Goal: Task Accomplishment & Management: Use online tool/utility

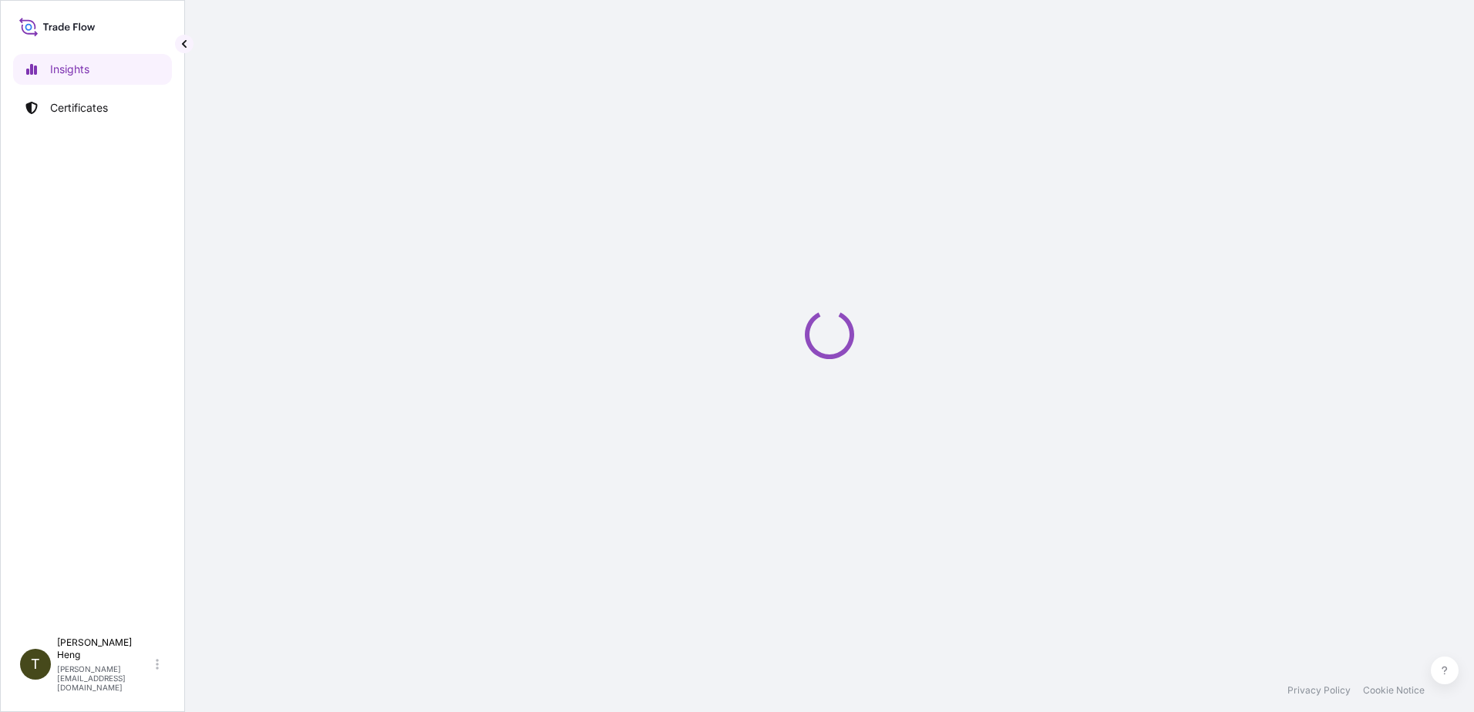
select select "2025"
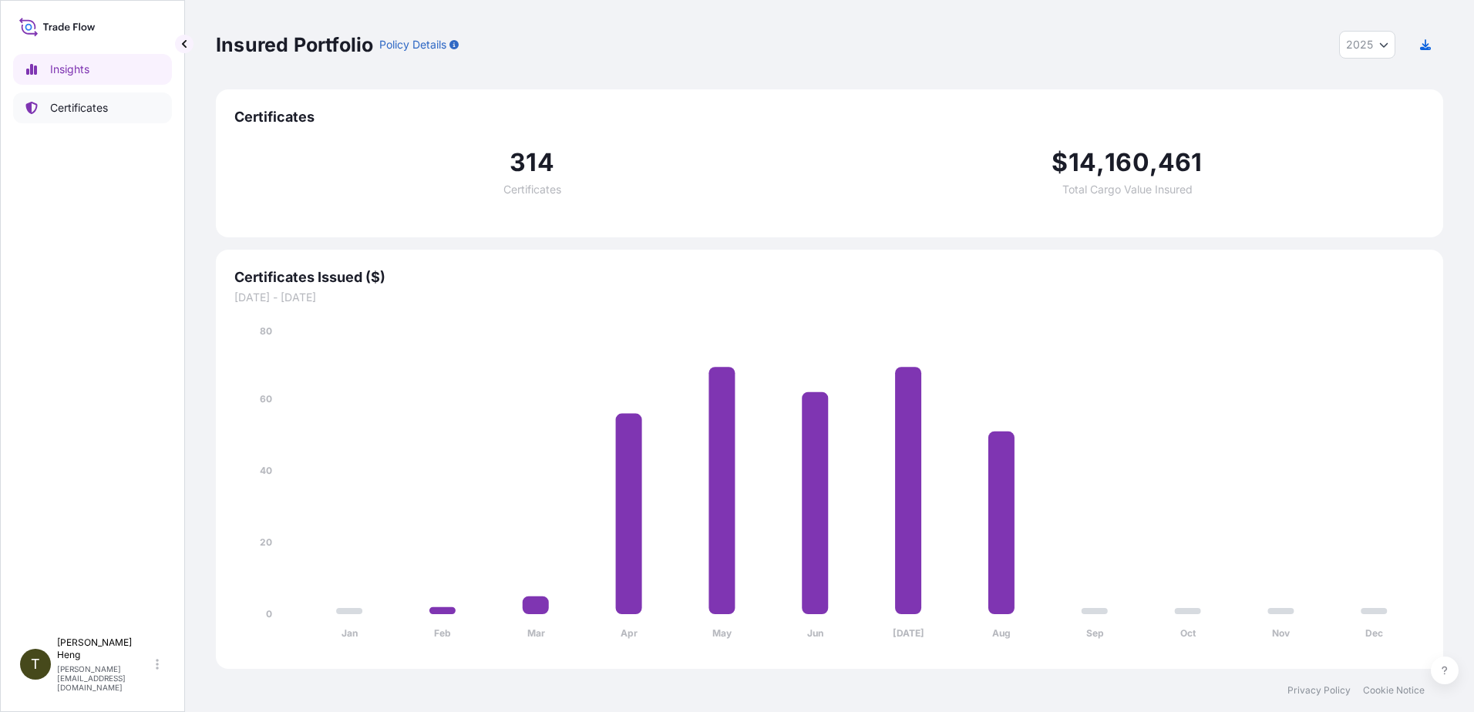
click at [77, 103] on p "Certificates" at bounding box center [79, 107] width 58 height 15
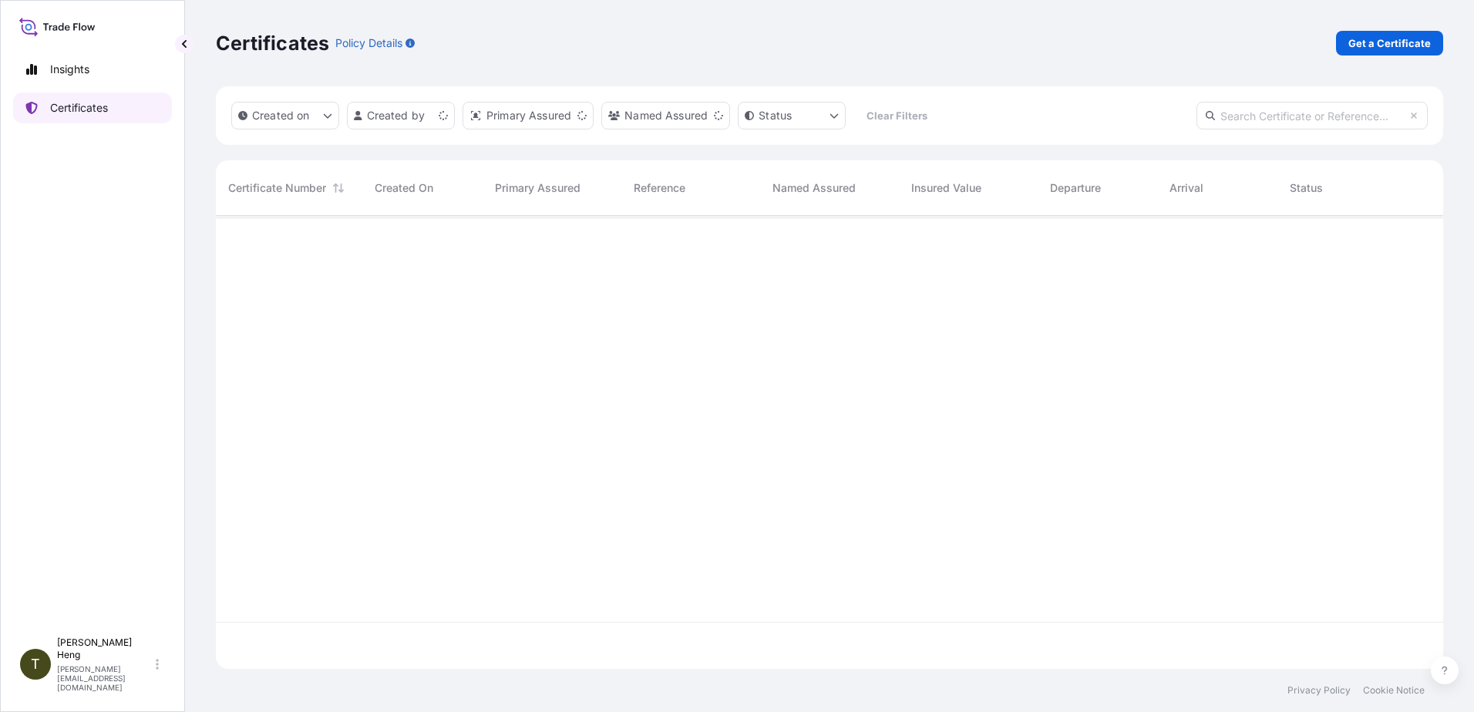
scroll to position [450, 1216]
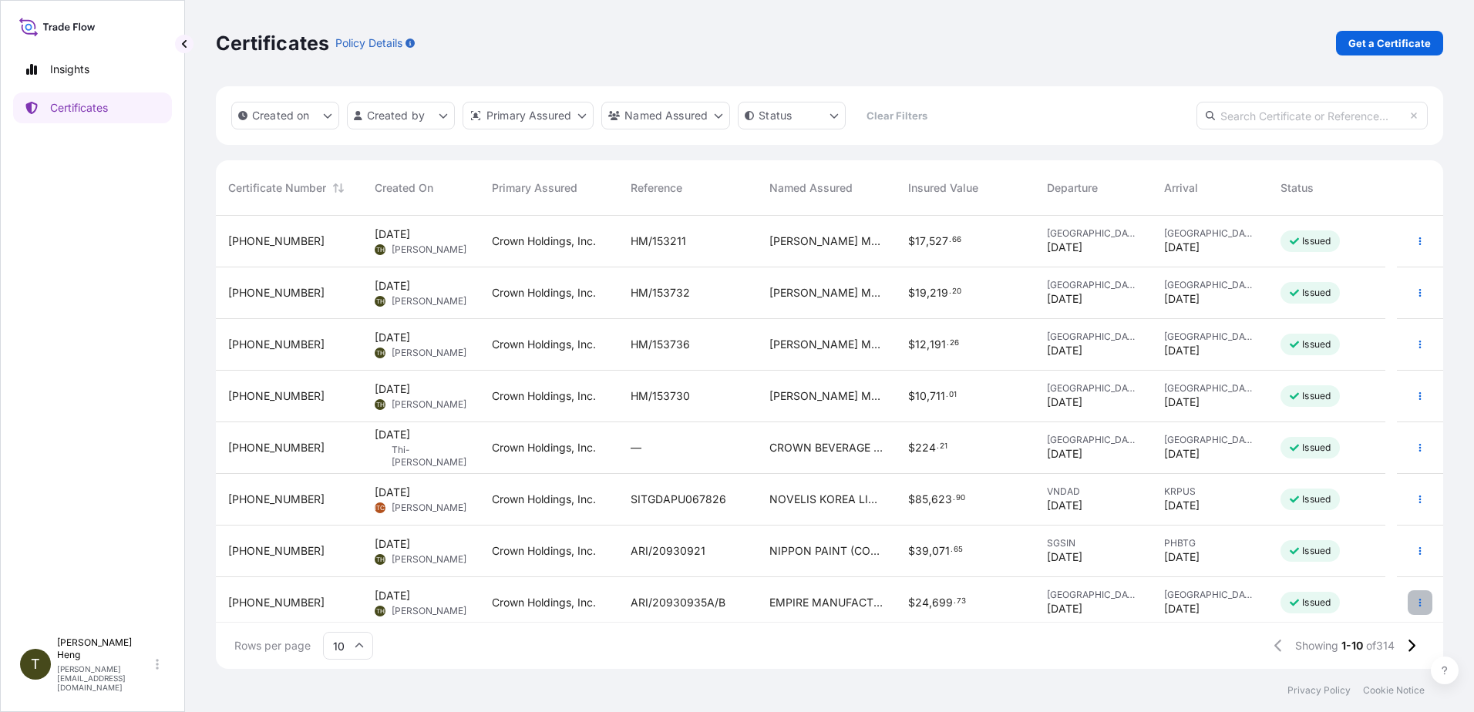
click at [1415, 600] on icon "button" at bounding box center [1419, 602] width 9 height 9
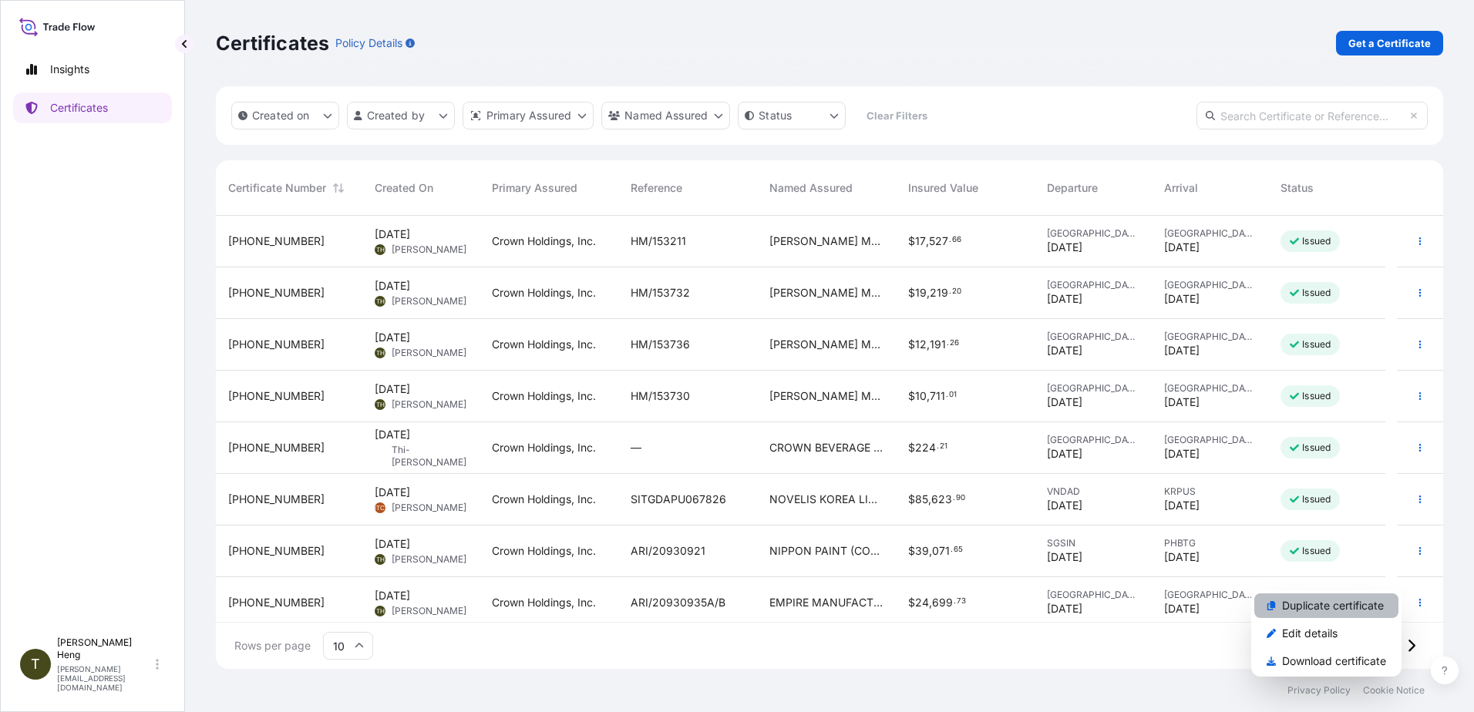
click at [1310, 607] on p "Duplicate certificate" at bounding box center [1333, 605] width 102 height 15
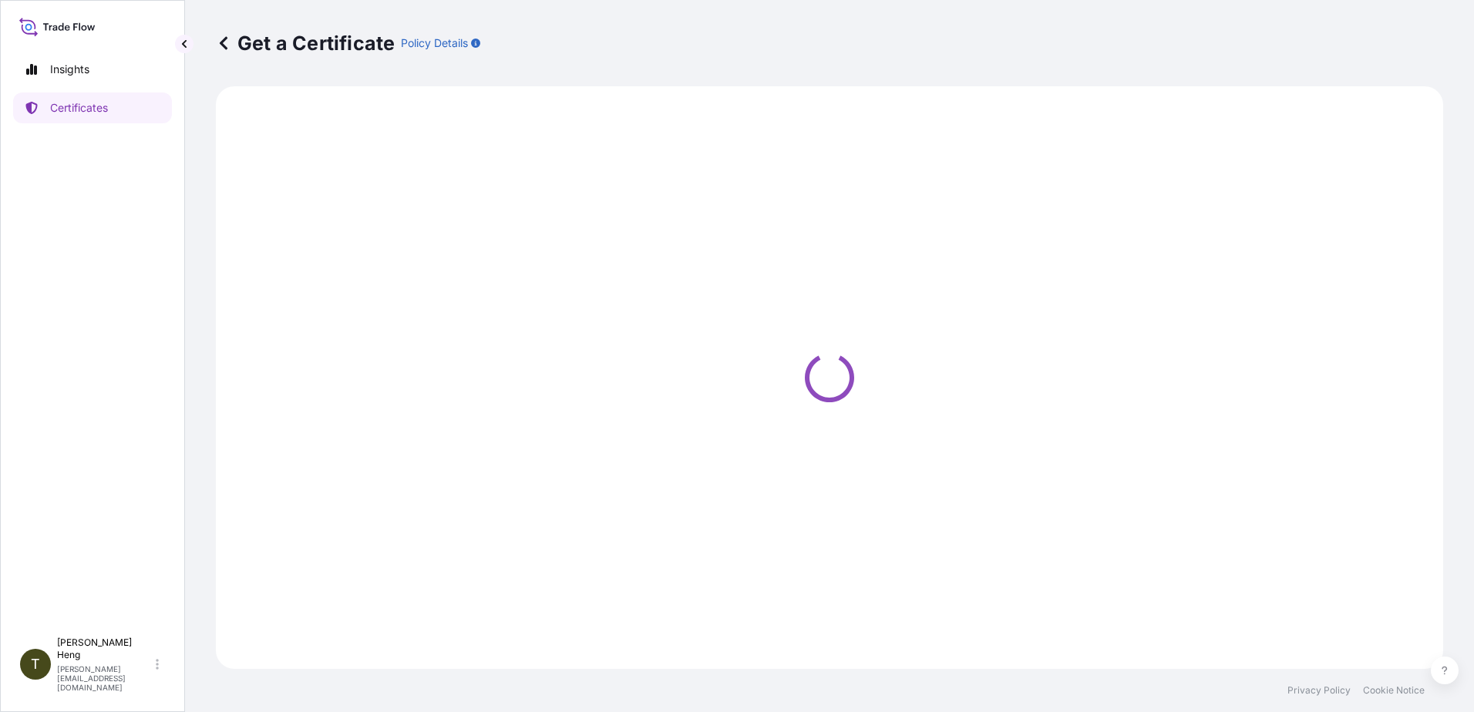
select select "Road"
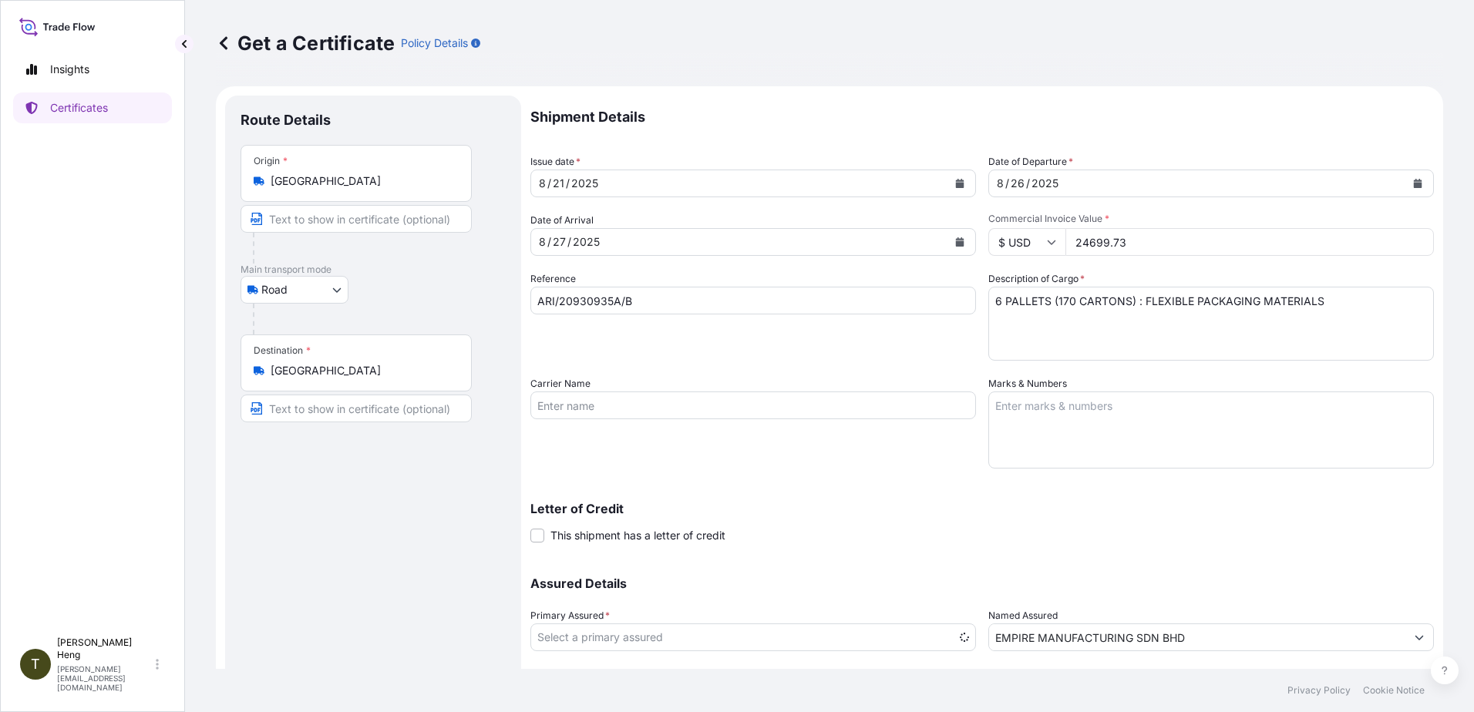
select select "31483"
click at [957, 184] on icon "Calendar" at bounding box center [960, 183] width 8 height 9
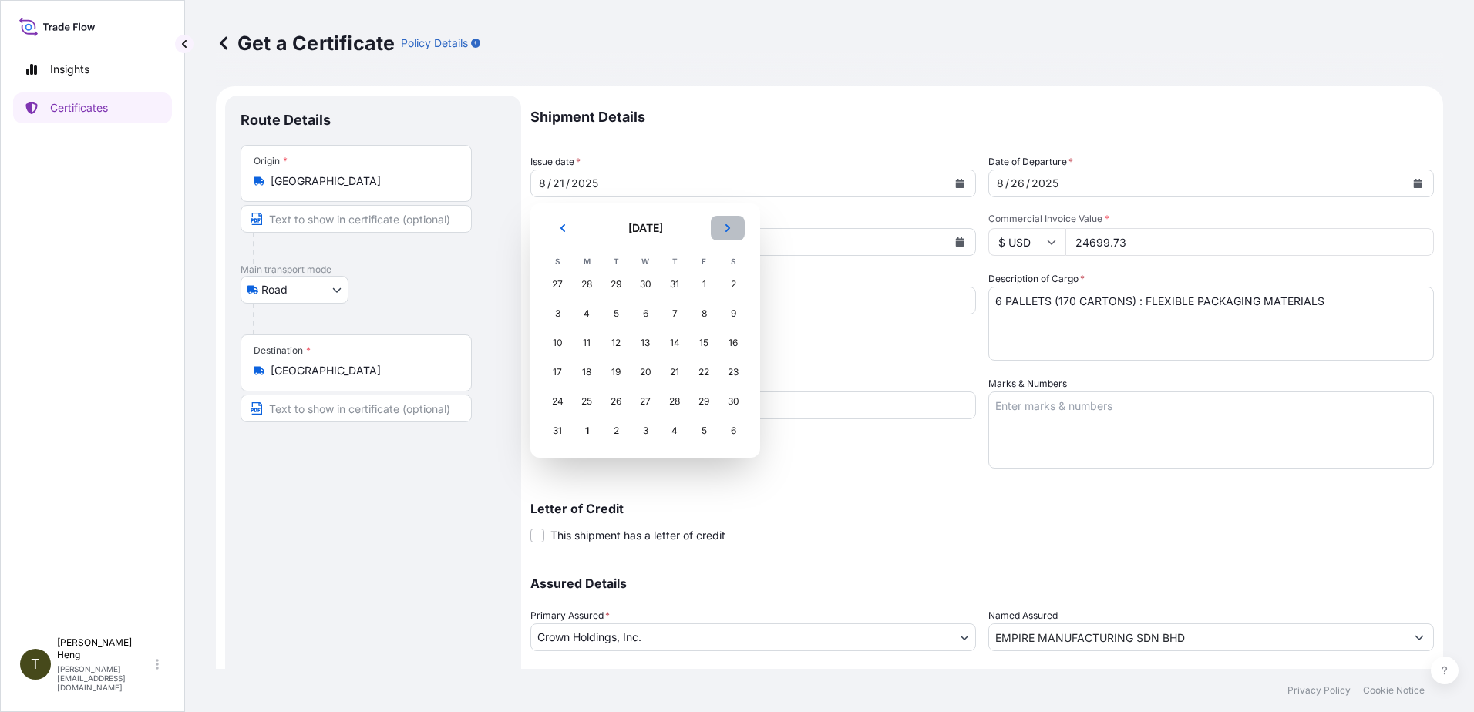
click at [732, 224] on button "Next" at bounding box center [728, 228] width 34 height 25
click at [584, 281] on div "1" at bounding box center [587, 285] width 28 height 28
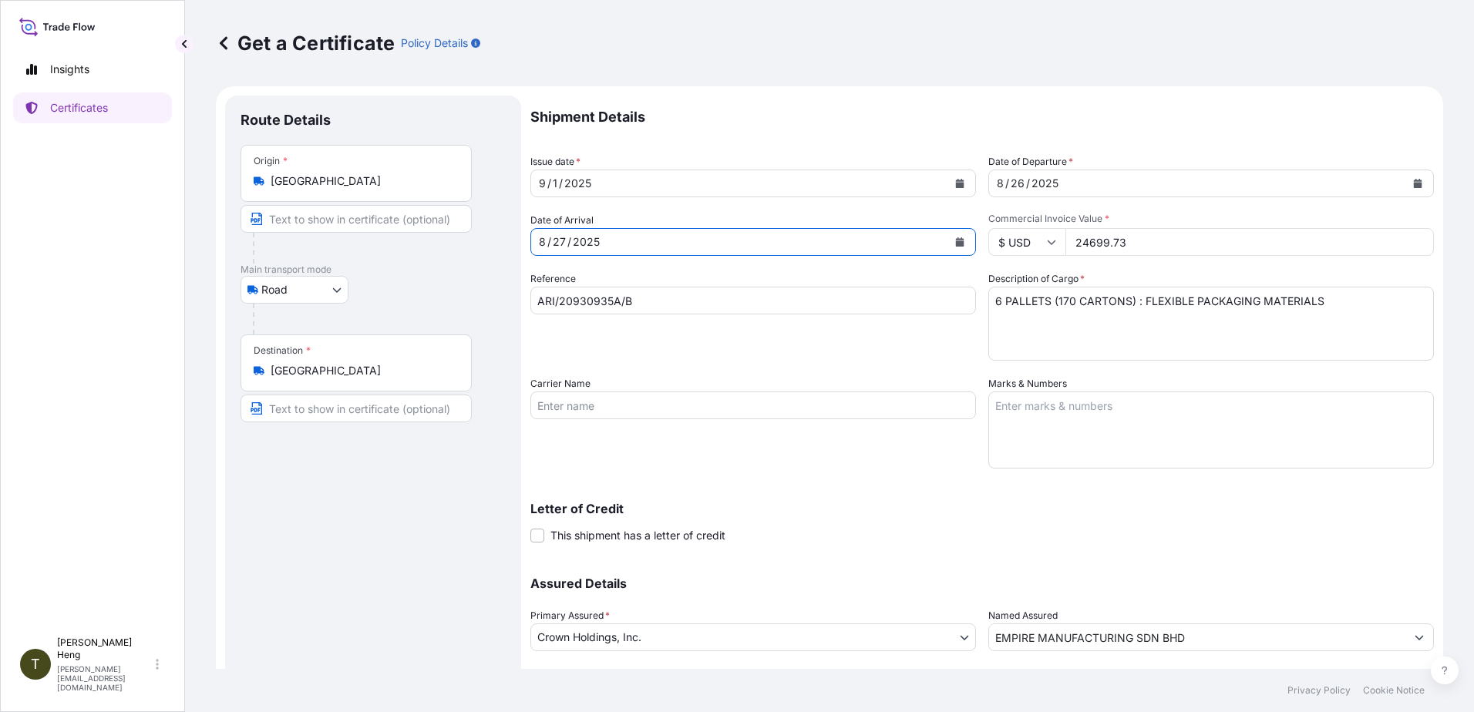
click at [955, 238] on icon "Calendar" at bounding box center [959, 241] width 9 height 9
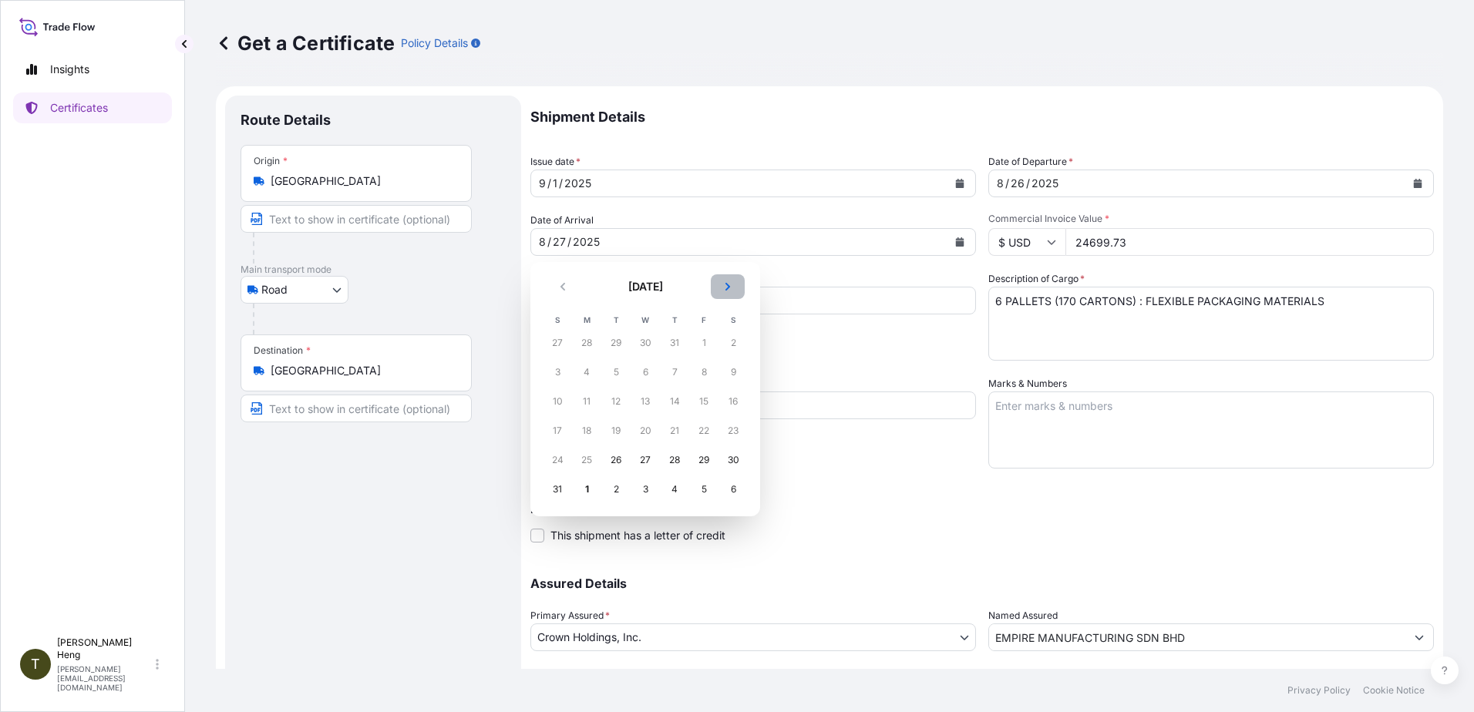
click at [721, 285] on button "Next" at bounding box center [728, 286] width 34 height 25
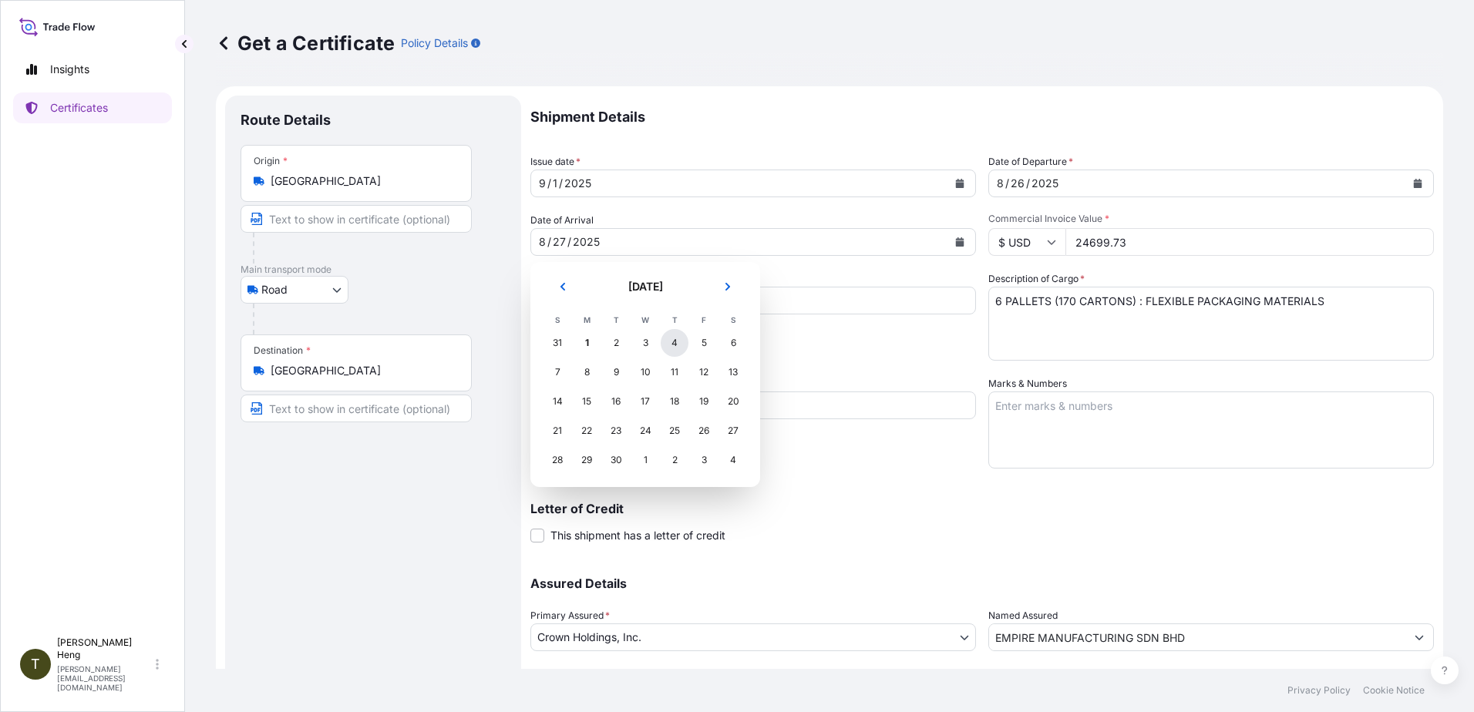
click at [672, 341] on div "4" at bounding box center [675, 343] width 28 height 28
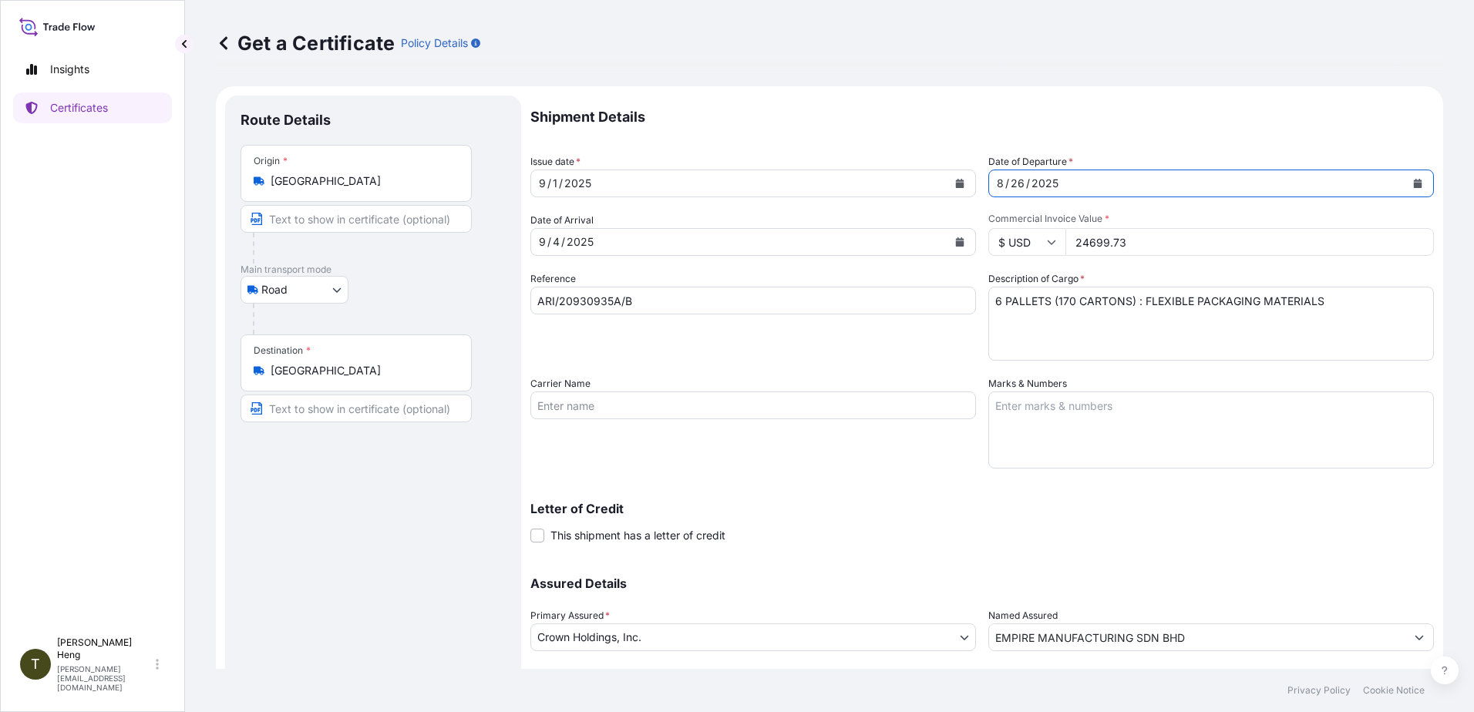
click at [1413, 182] on icon "Calendar" at bounding box center [1417, 183] width 9 height 9
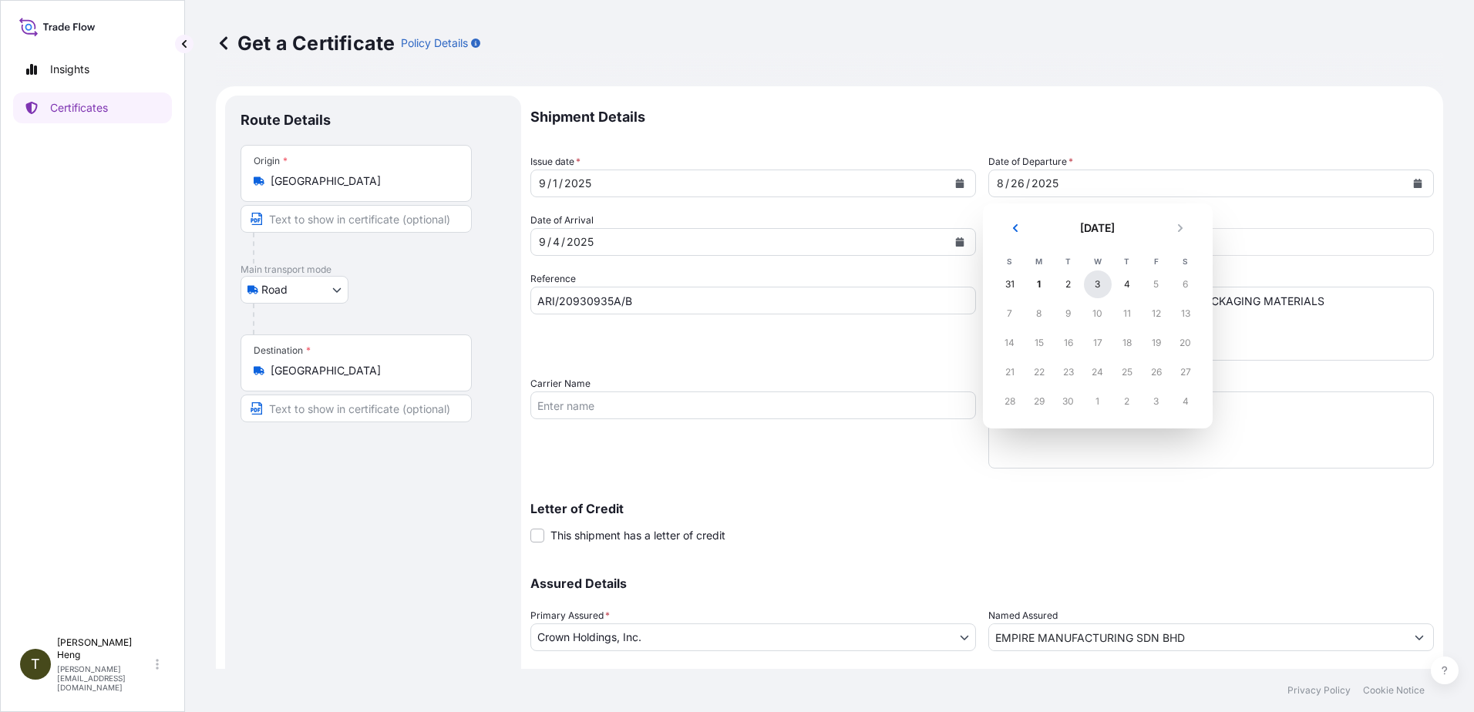
click at [1096, 287] on div "3" at bounding box center [1098, 285] width 28 height 28
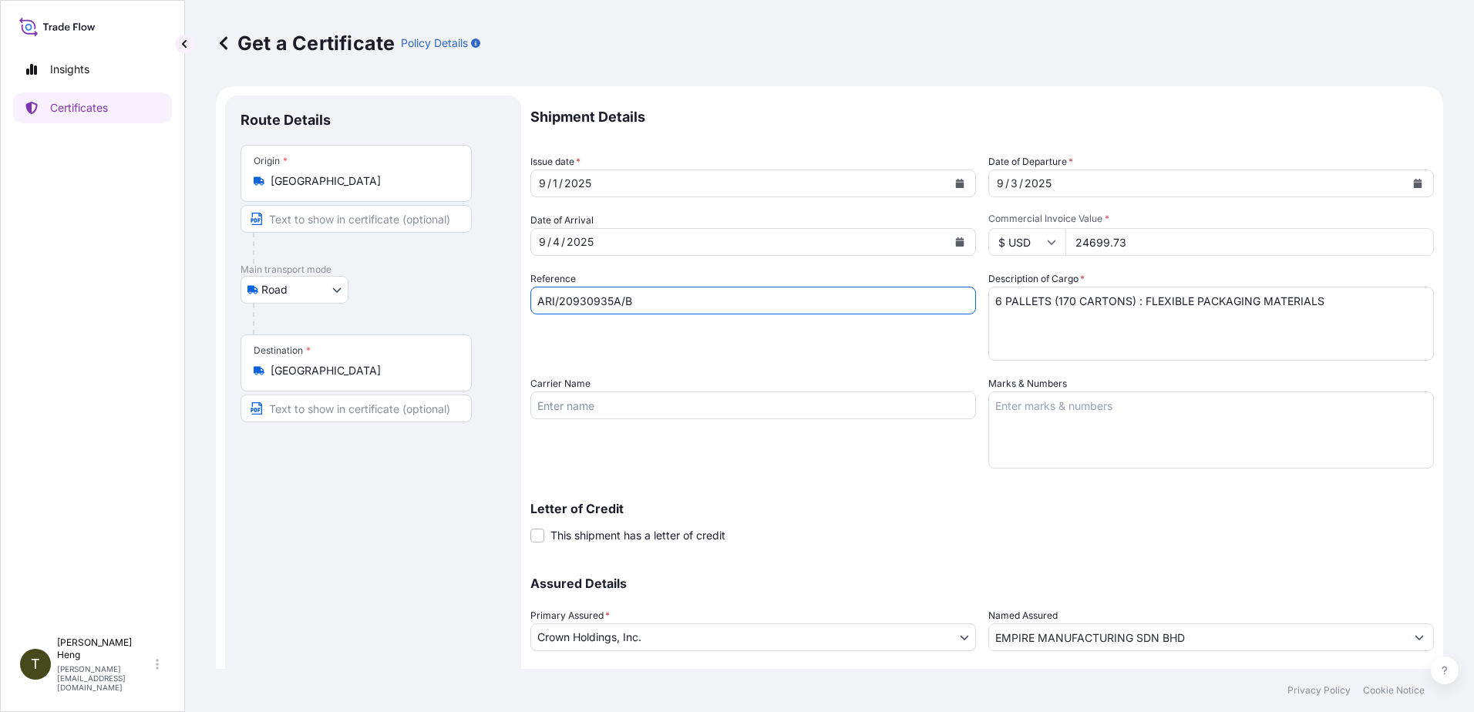
click at [695, 308] on input "ARI/20930935A/B" at bounding box center [753, 301] width 446 height 28
type input "ARI/20930987"
click at [989, 298] on textarea "6 PALLETS (170 CARTONS) : FLEXIBLE PACKAGING MATERIALS" at bounding box center [1211, 324] width 446 height 74
type textarea "1 PALLET (60 CARTONS) : FLEXIBLE PACKAGING MATERIALS"
click at [1166, 244] on input "24699.73" at bounding box center [1249, 242] width 368 height 28
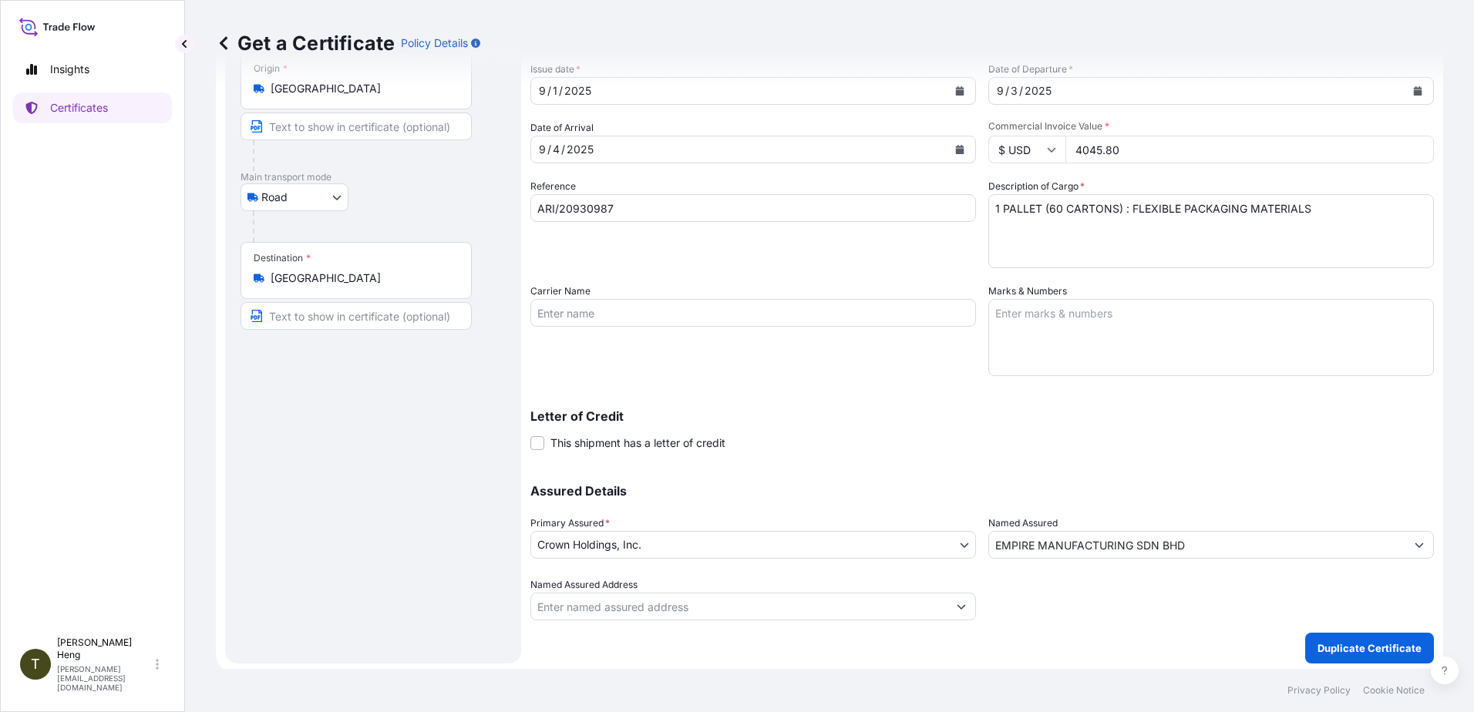
scroll to position [96, 0]
type input "4045.80"
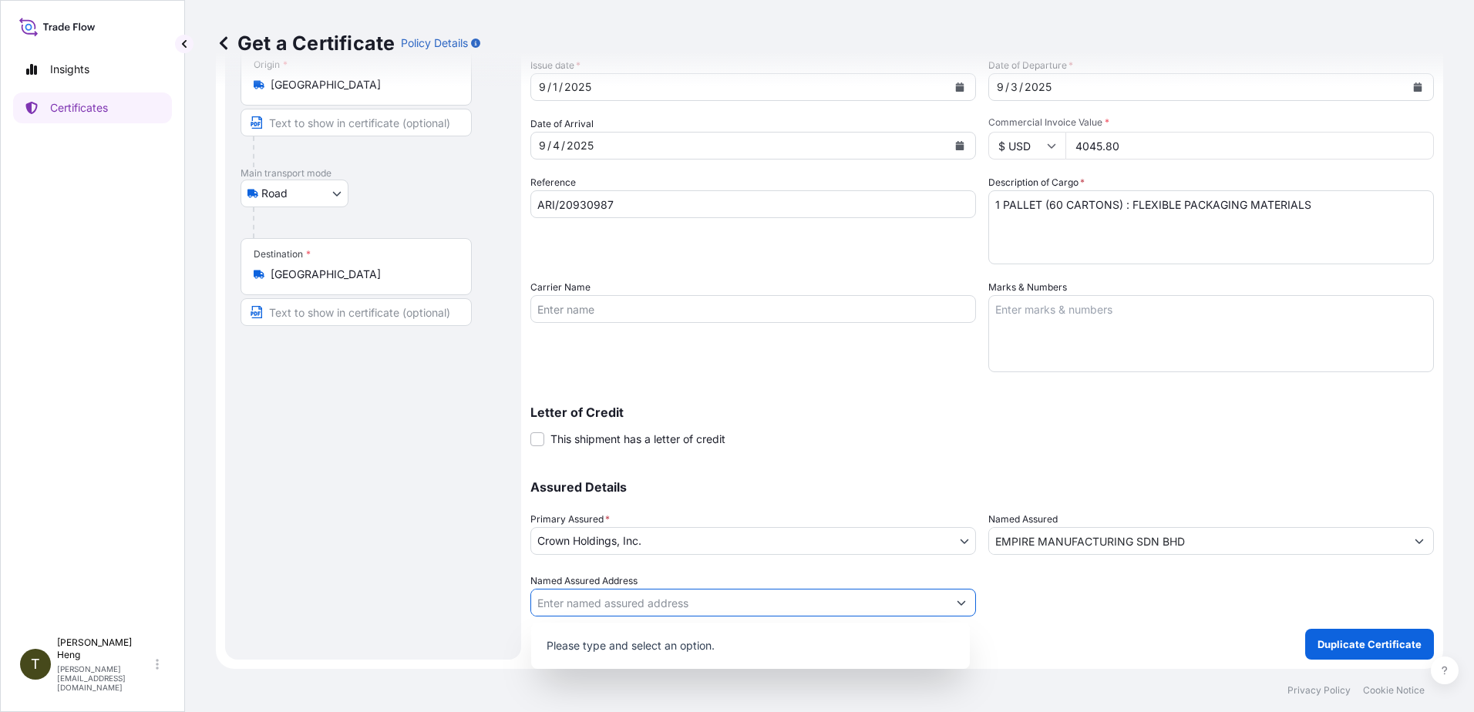
click at [957, 604] on icon "Show suggestions" at bounding box center [961, 603] width 8 height 5
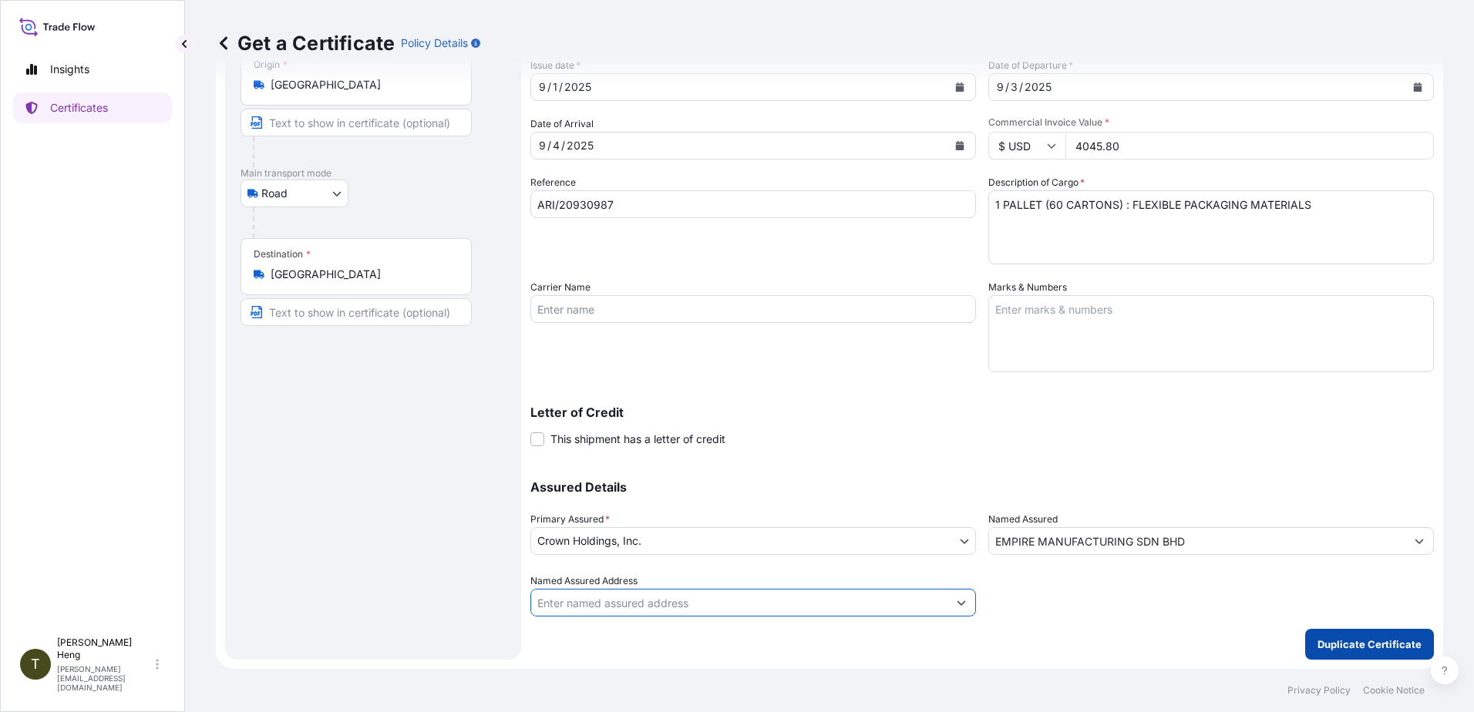
click at [1371, 645] on p "Duplicate Certificate" at bounding box center [1369, 644] width 104 height 15
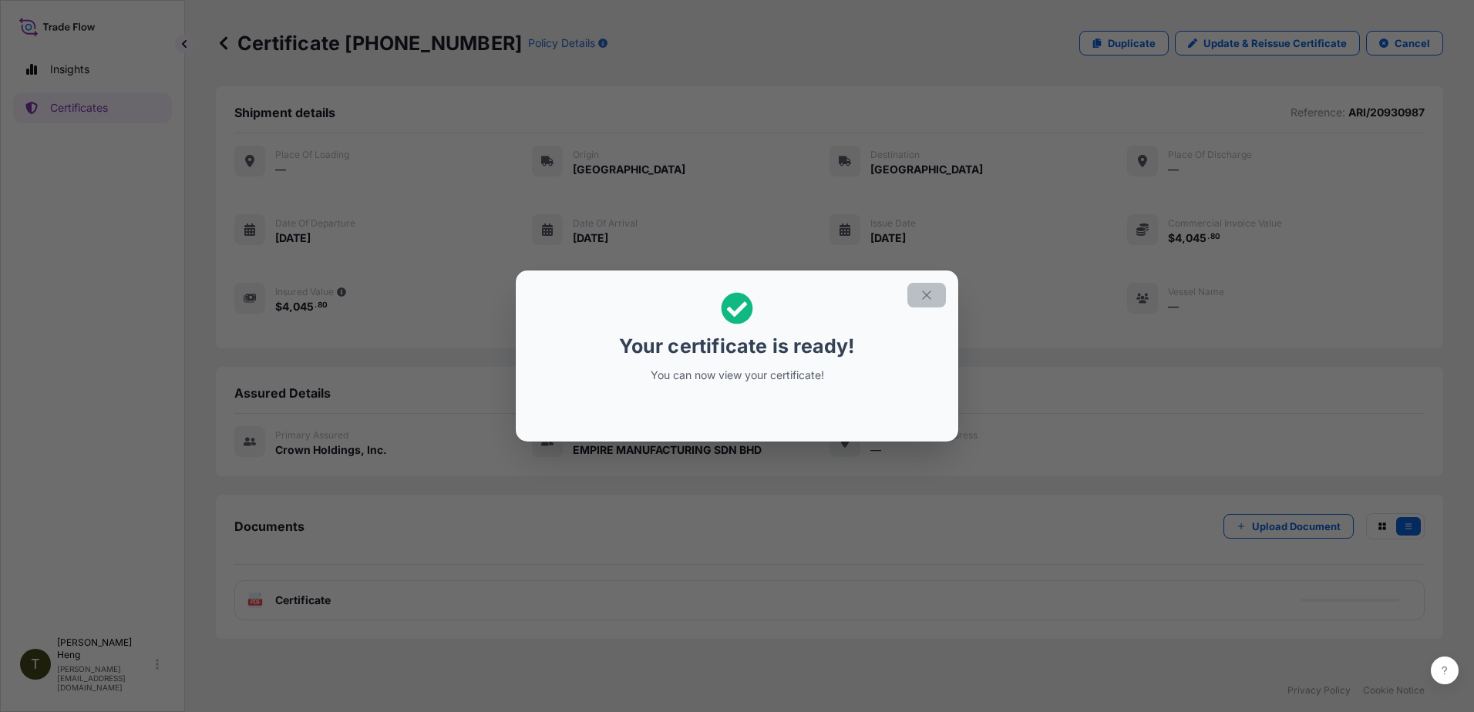
click at [930, 285] on button "button" at bounding box center [926, 295] width 39 height 25
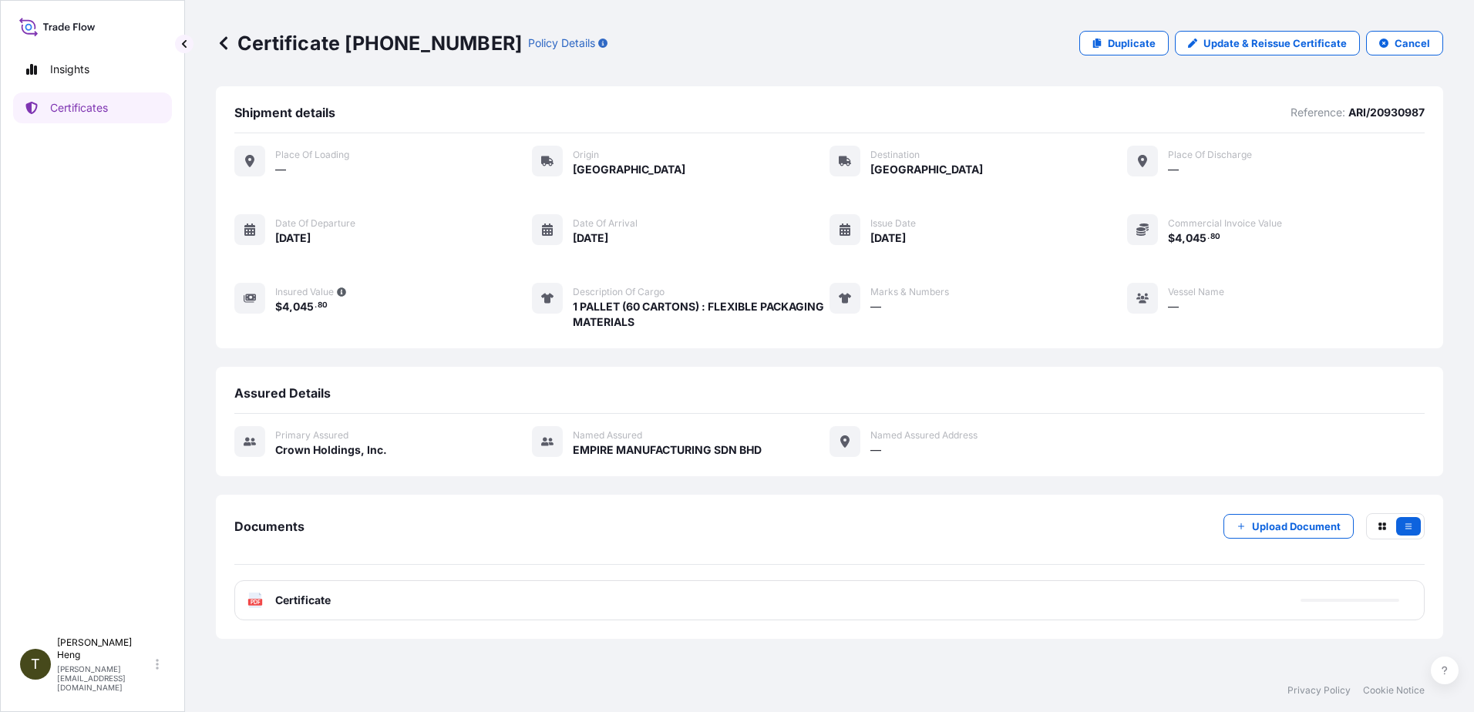
click at [305, 599] on span "Certificate" at bounding box center [303, 600] width 56 height 15
click at [258, 598] on icon at bounding box center [255, 600] width 13 height 15
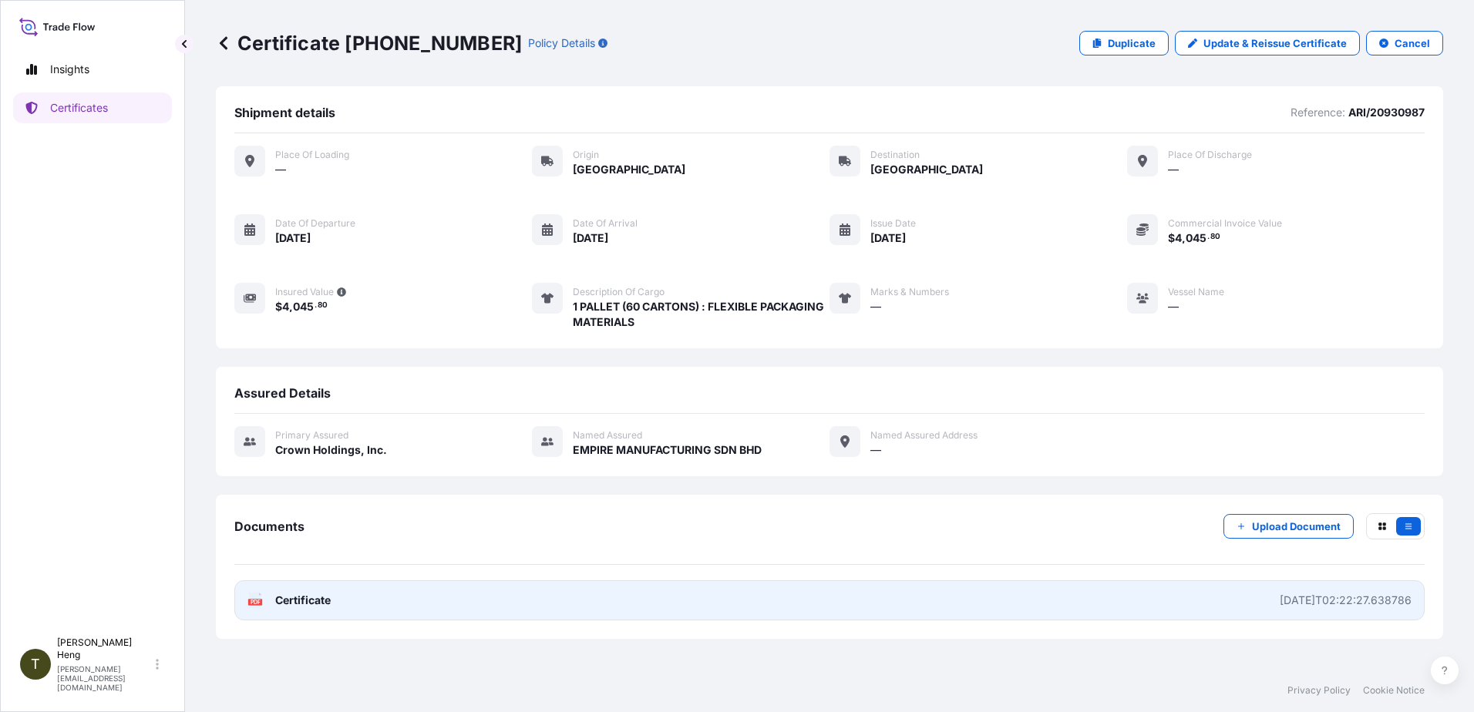
click at [259, 598] on icon at bounding box center [255, 600] width 13 height 15
